Goal: Task Accomplishment & Management: Manage account settings

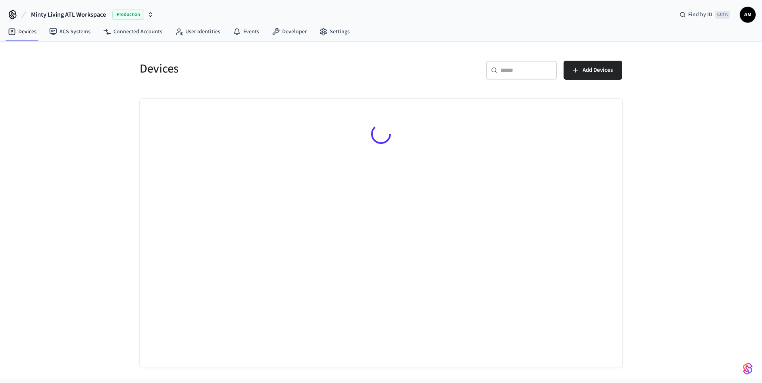
click at [507, 70] on input "text" at bounding box center [526, 70] width 52 height 8
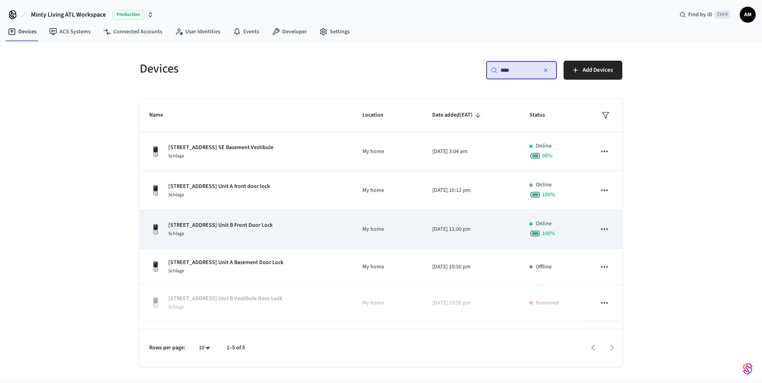
type input "****"
click at [260, 234] on div "Schlage" at bounding box center [220, 234] width 104 height 8
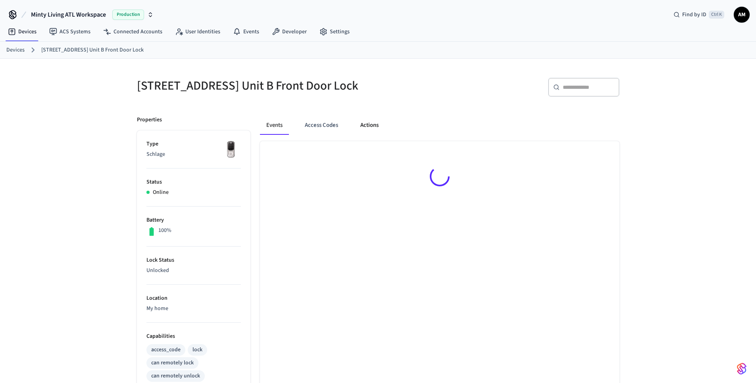
click at [372, 135] on button "Actions" at bounding box center [369, 125] width 31 height 19
click at [325, 135] on button "Access Codes" at bounding box center [322, 125] width 46 height 19
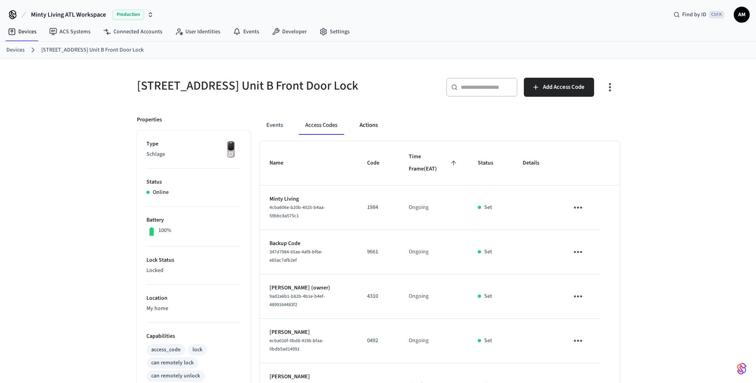
click at [371, 135] on button "Actions" at bounding box center [368, 125] width 31 height 19
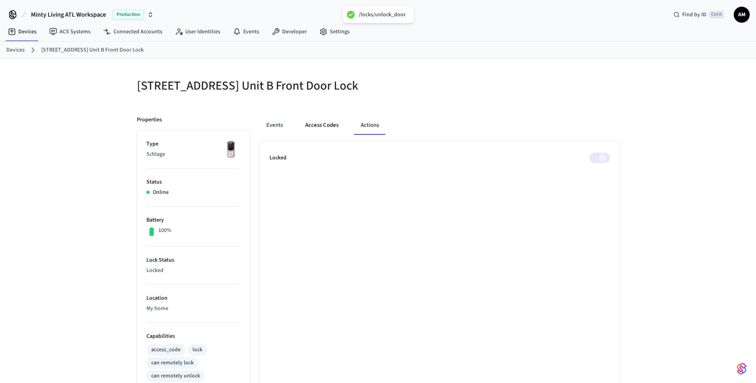
click at [317, 128] on button "Access Codes" at bounding box center [322, 125] width 46 height 19
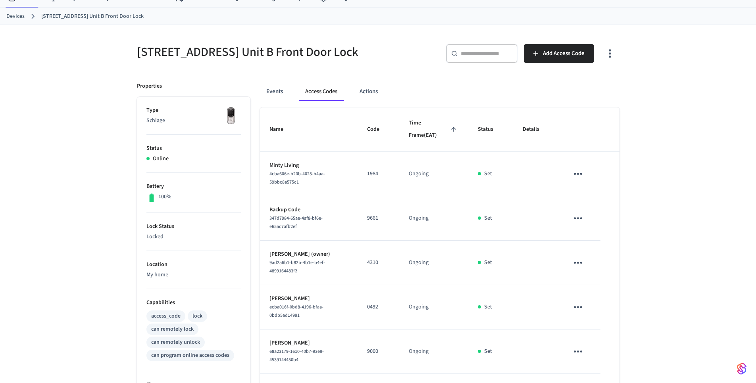
scroll to position [112, 0]
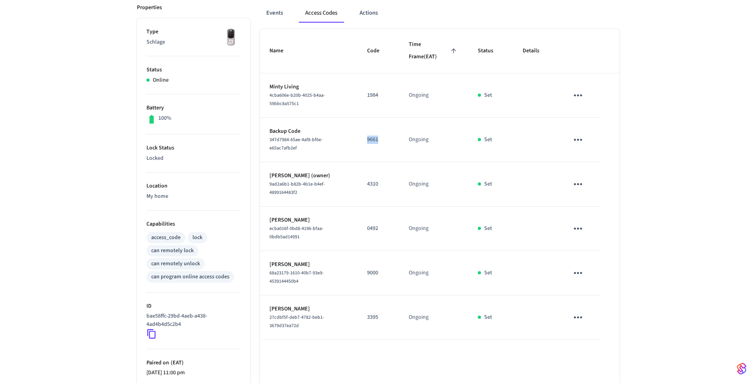
drag, startPoint x: 386, startPoint y: 145, endPoint x: 369, endPoint y: 143, distance: 17.6
click at [368, 144] on p "9661" at bounding box center [378, 140] width 23 height 8
copy p "9661"
drag, startPoint x: 382, startPoint y: 186, endPoint x: 359, endPoint y: 184, distance: 23.1
click at [359, 184] on td "4310" at bounding box center [378, 184] width 42 height 44
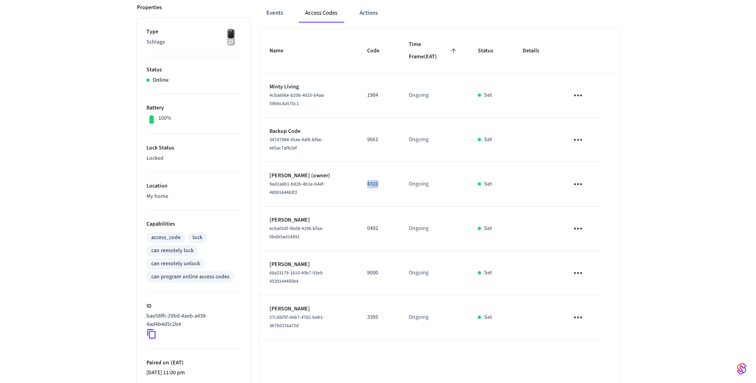
copy p "4310"
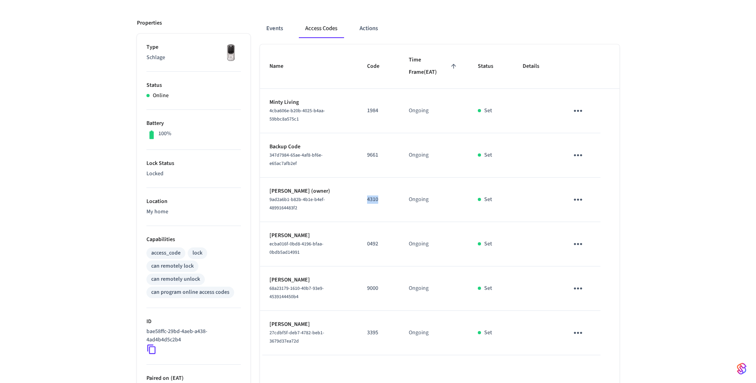
scroll to position [0, 0]
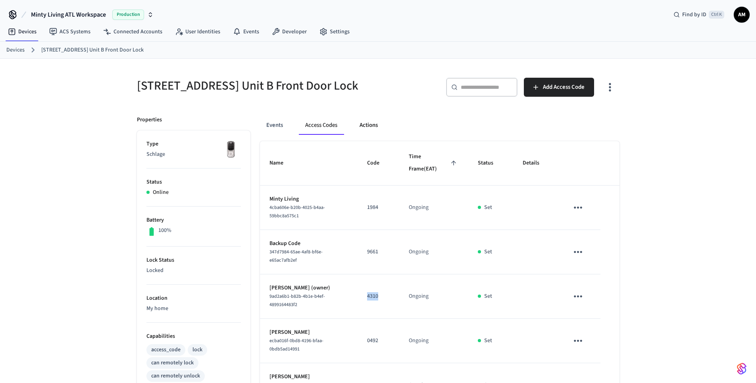
click at [363, 134] on button "Actions" at bounding box center [368, 125] width 31 height 19
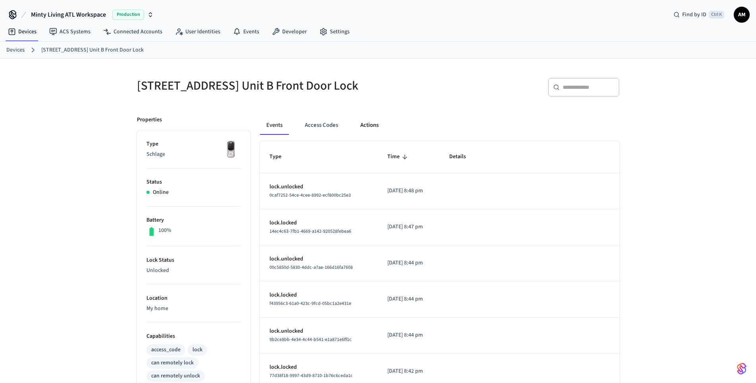
click at [360, 131] on button "Actions" at bounding box center [369, 125] width 31 height 19
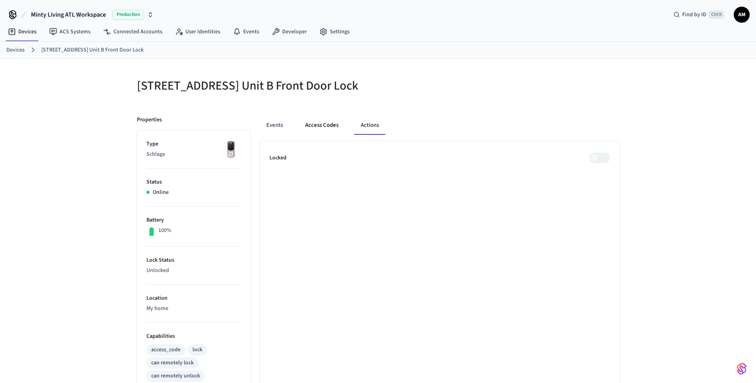
click at [323, 133] on button "Access Codes" at bounding box center [322, 125] width 46 height 19
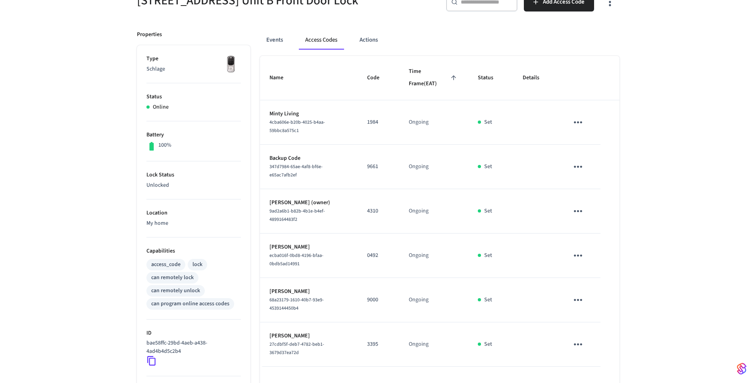
scroll to position [85, 0]
